Goal: Check status: Check status

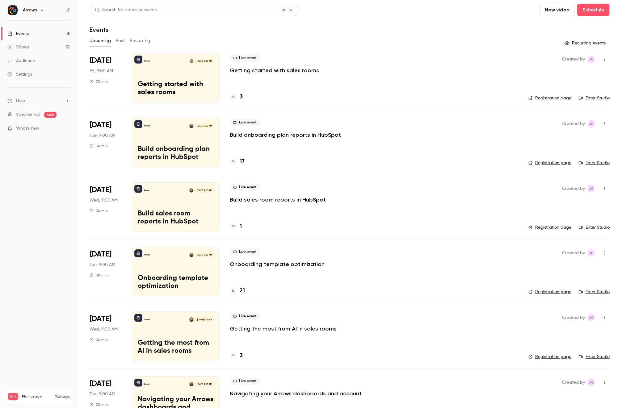
click at [274, 80] on div "Live event Getting started with sales rooms 3" at bounding box center [374, 77] width 289 height 49
click at [241, 99] on h4 "3" at bounding box center [241, 97] width 3 height 8
click at [120, 42] on button "Past" at bounding box center [120, 41] width 9 height 10
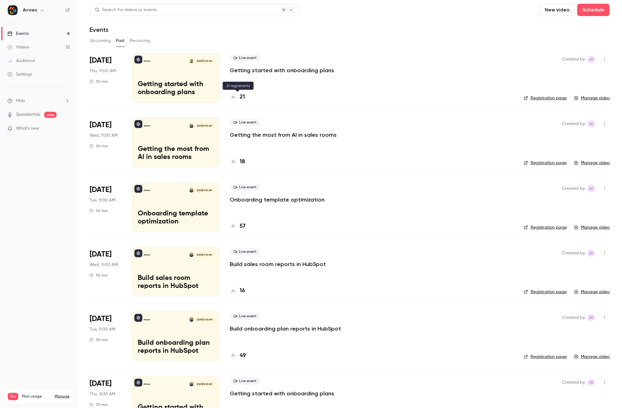
click at [244, 96] on h4 "21" at bounding box center [242, 97] width 5 height 8
click at [102, 39] on button "Upcoming" at bounding box center [100, 41] width 21 height 10
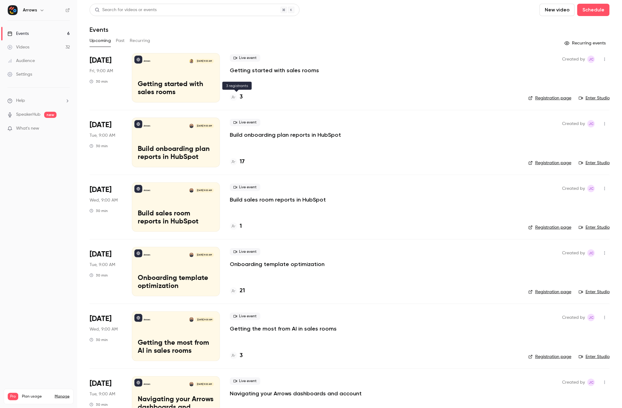
click at [242, 96] on h4 "3" at bounding box center [241, 97] width 3 height 8
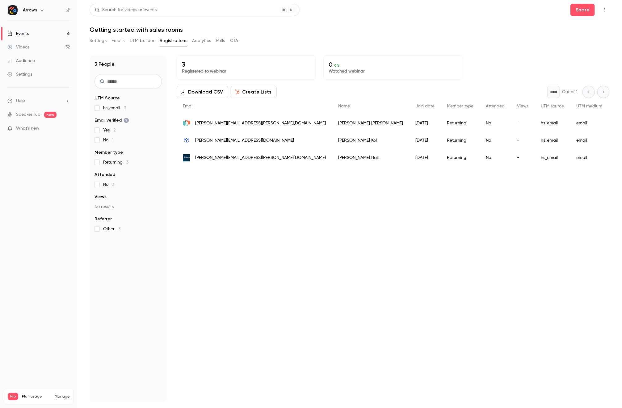
click at [259, 180] on div "3 Registered to webinar 0 0 % Watched webinar Download CSV Create Lists * Out o…" at bounding box center [393, 229] width 433 height 346
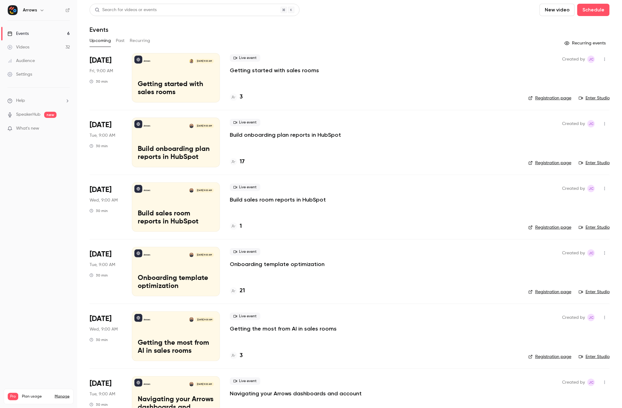
click at [579, 97] on icon at bounding box center [581, 98] width 4 height 3
